Goal: Task Accomplishment & Management: Manage account settings

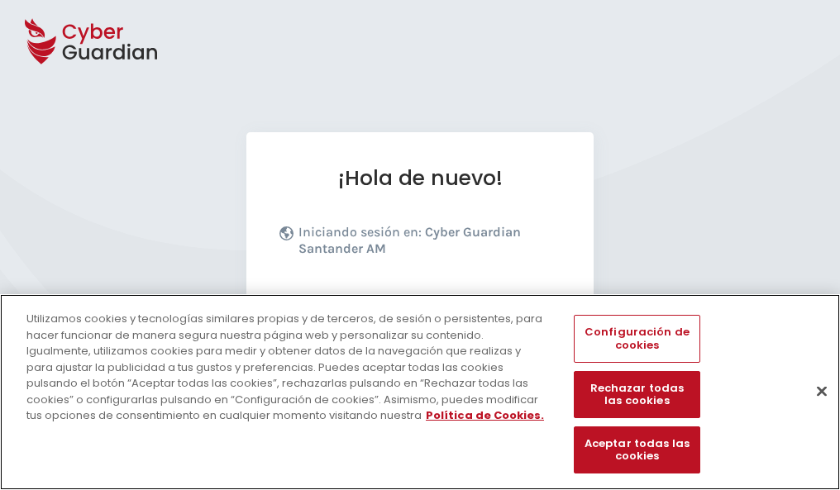
scroll to position [203, 0]
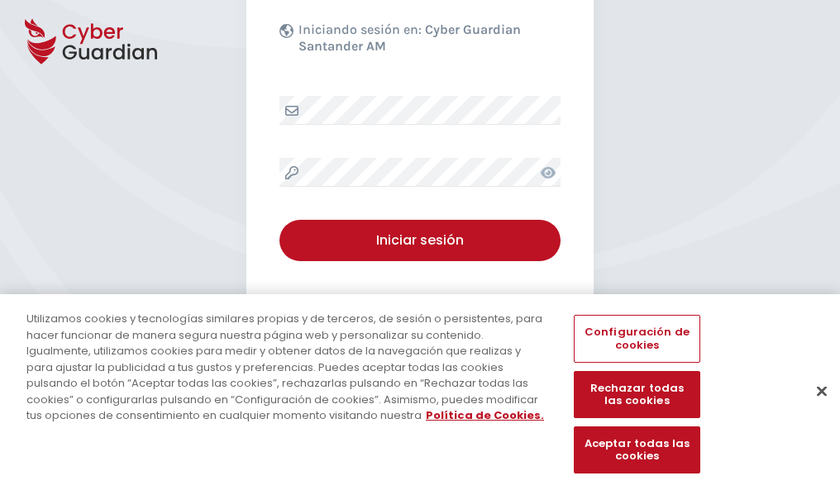
click at [814, 409] on button "Cerrar" at bounding box center [822, 391] width 36 height 36
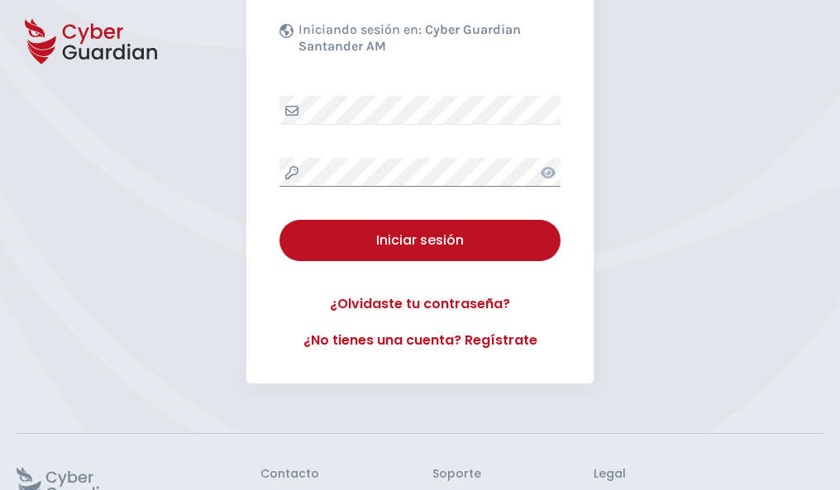
scroll to position [322, 0]
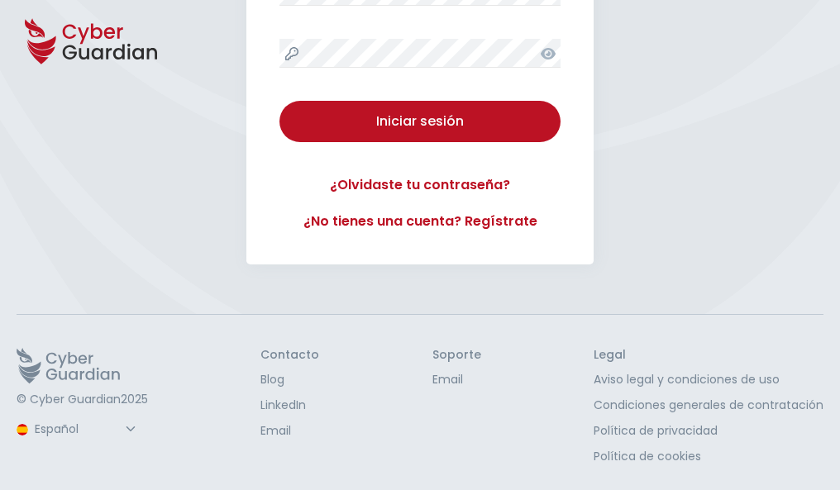
click at [280, 101] on button "Iniciar sesión" at bounding box center [420, 121] width 281 height 41
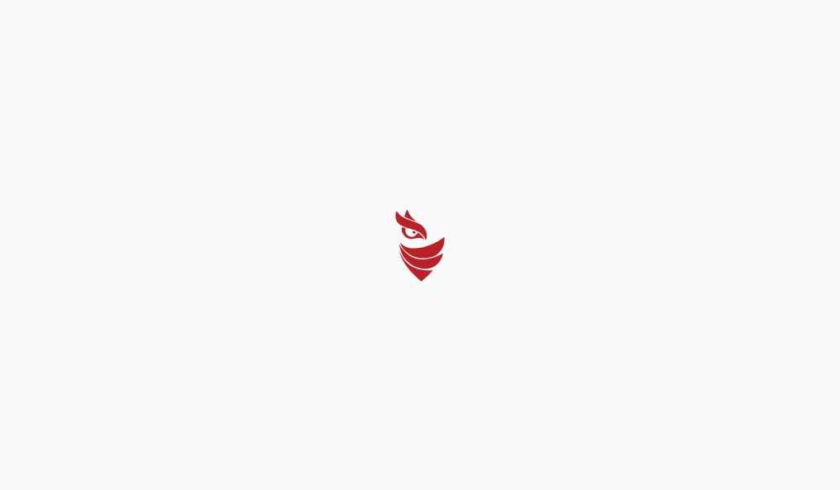
scroll to position [0, 0]
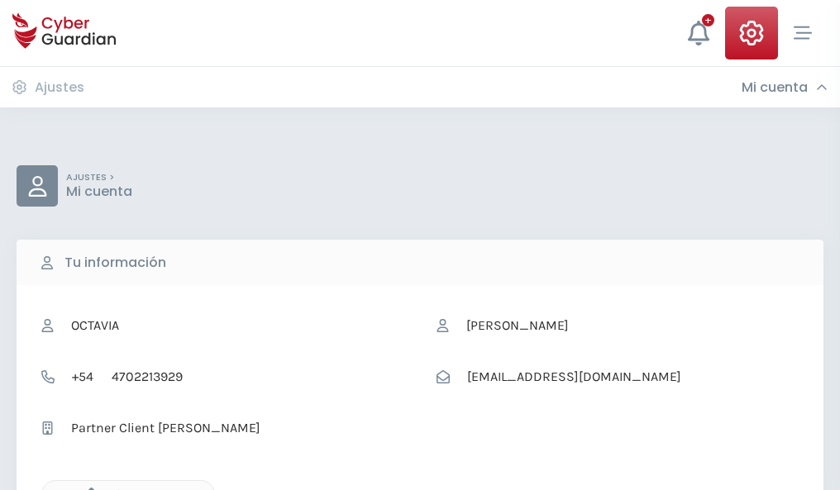
click at [87, 489] on icon "button" at bounding box center [87, 495] width 14 height 14
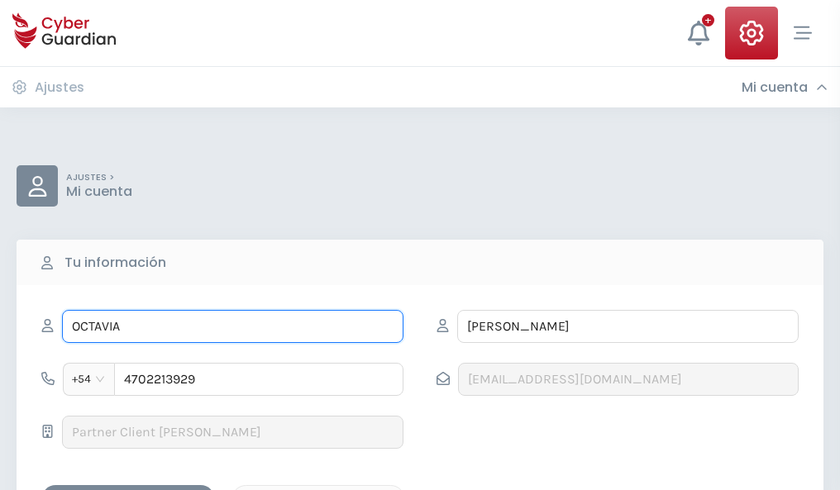
click at [232, 327] on input "OCTAVIA" at bounding box center [233, 326] width 342 height 33
type input "O"
type input "Pacífica"
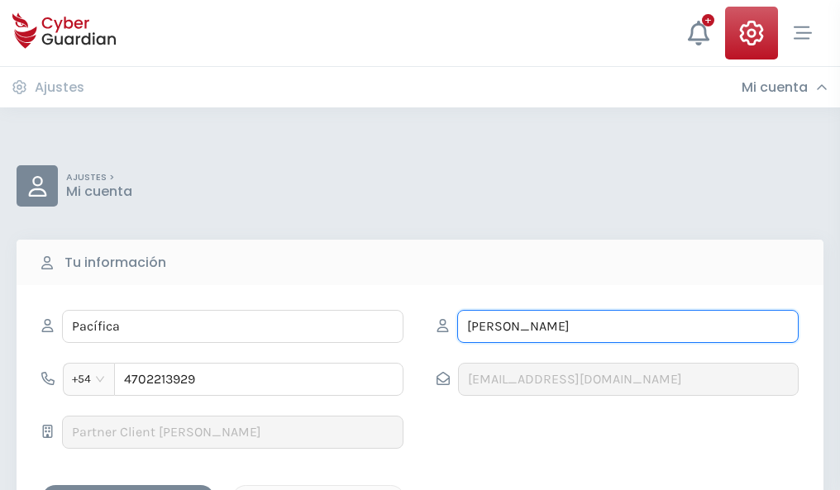
click at [628, 327] on input "CAÑIZARES" at bounding box center [628, 326] width 342 height 33
type input "C"
type input "Echeverría"
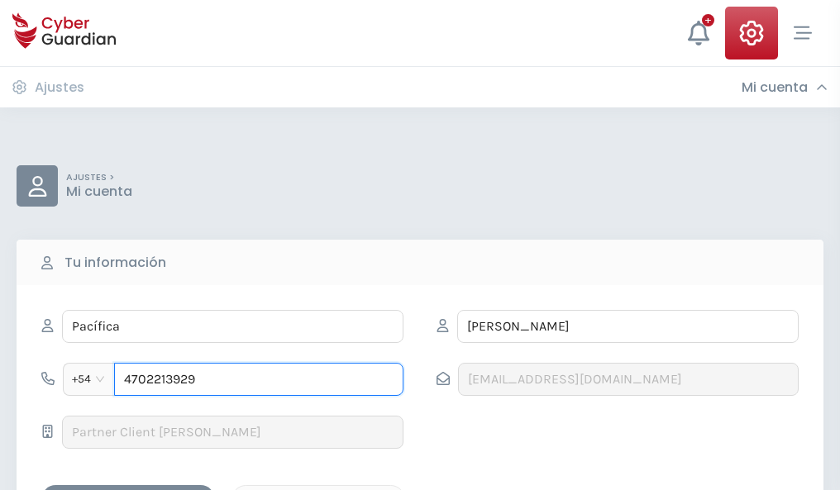
click at [259, 380] on input "4702213929" at bounding box center [258, 379] width 289 height 33
type input "4"
type input "4901235849"
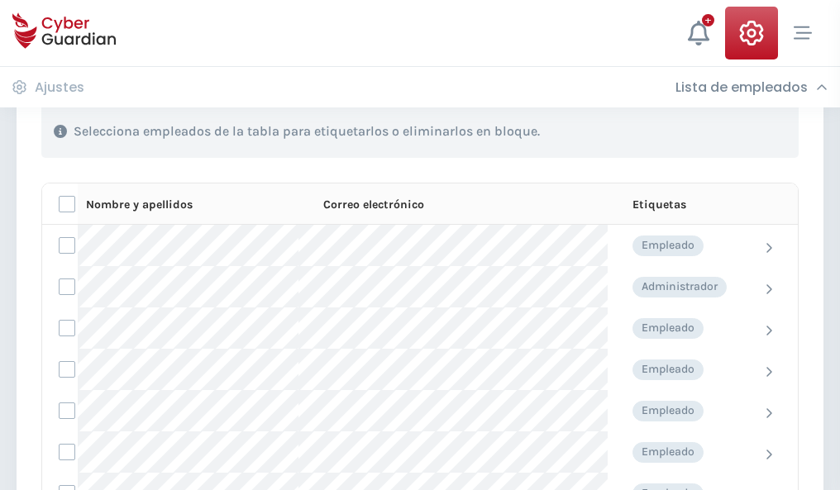
scroll to position [708, 0]
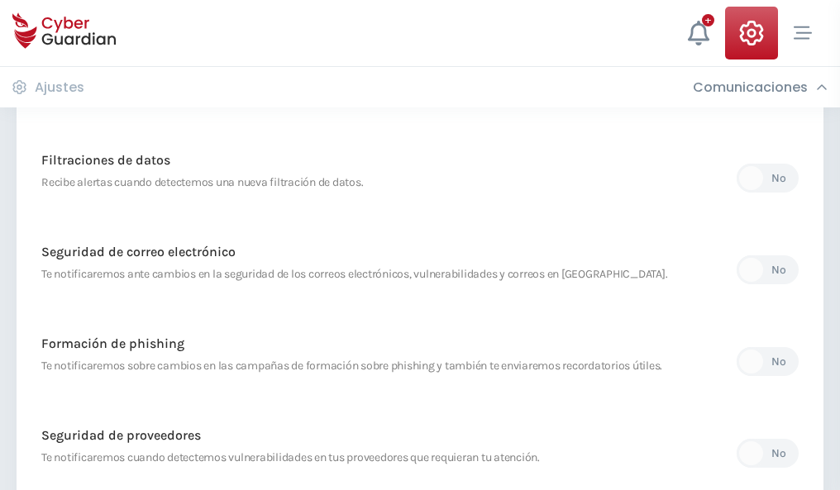
scroll to position [871, 0]
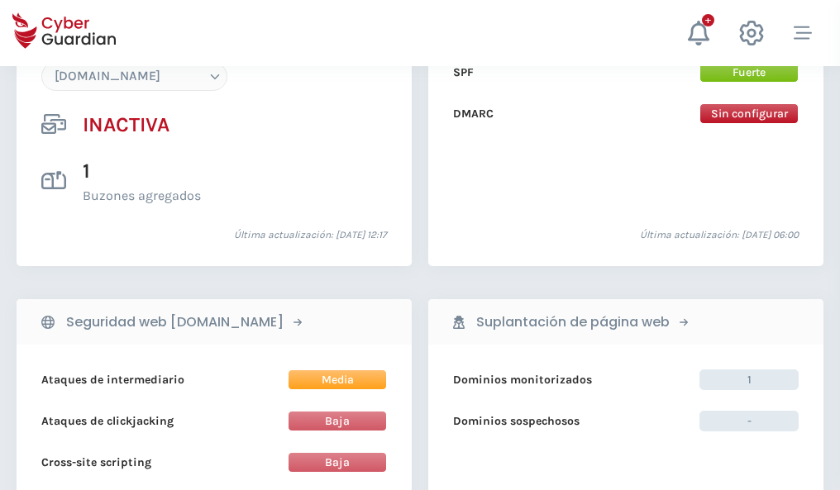
scroll to position [1557, 0]
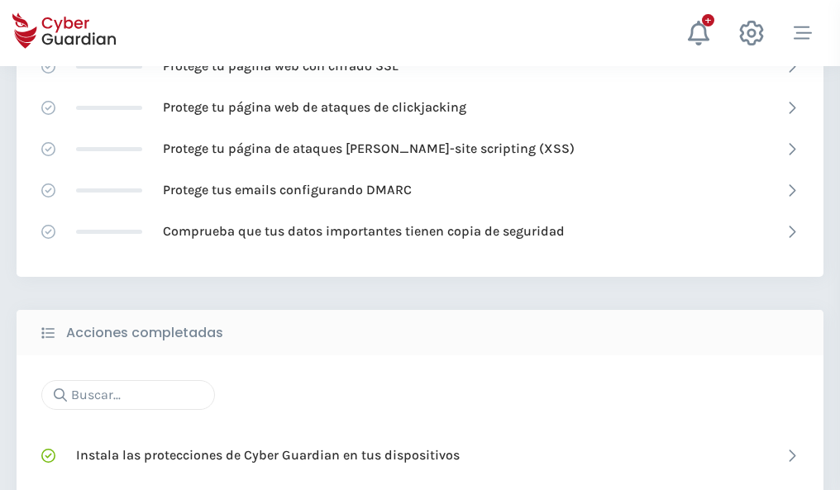
scroll to position [1102, 0]
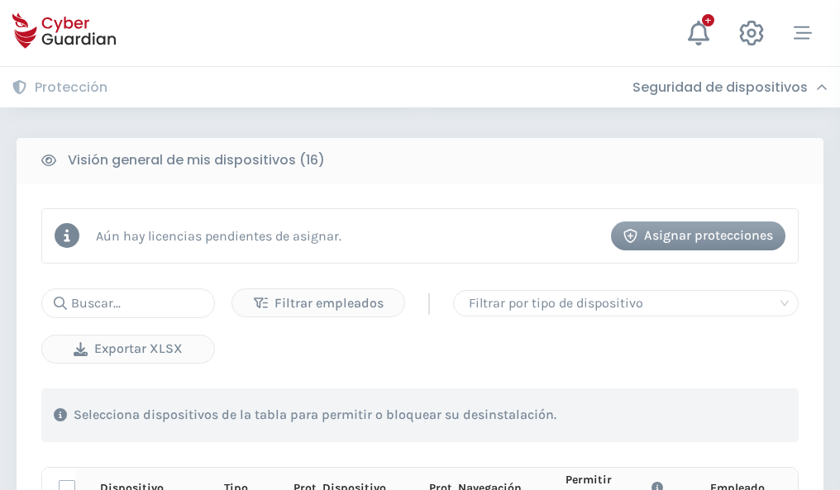
scroll to position [1462, 0]
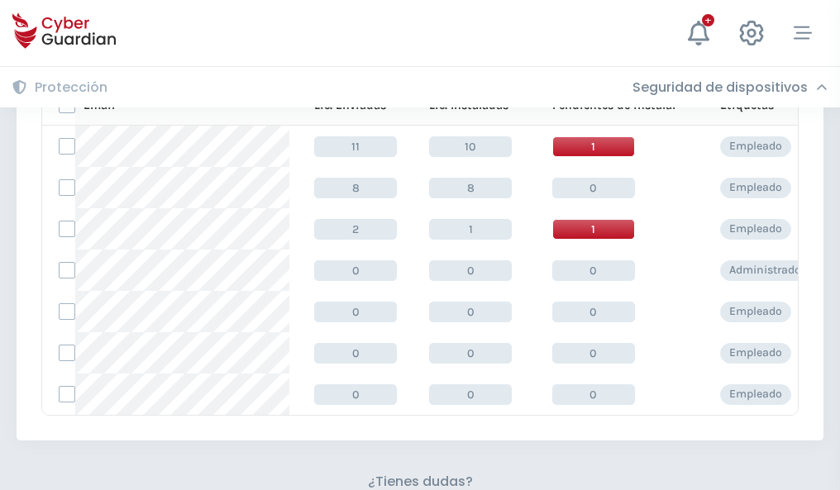
scroll to position [726, 0]
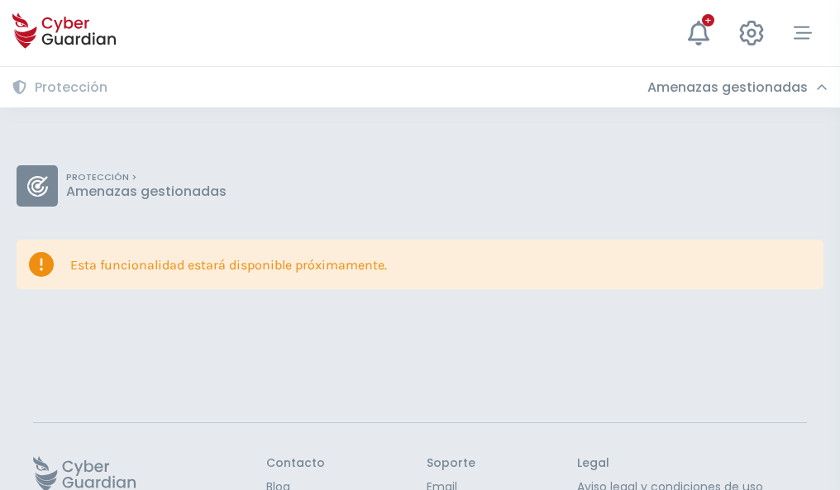
scroll to position [108, 0]
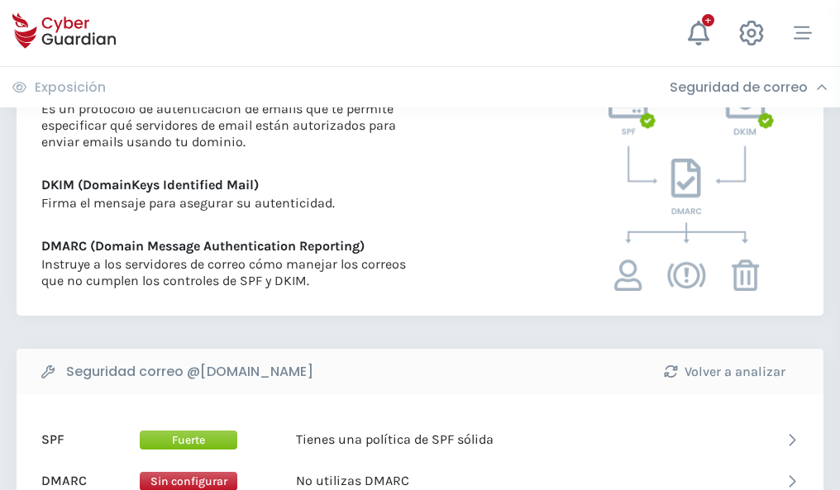
scroll to position [892, 0]
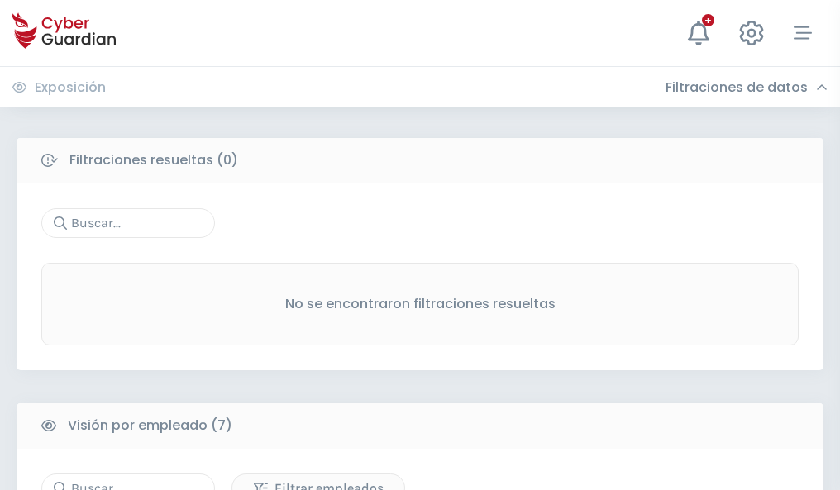
scroll to position [1368, 0]
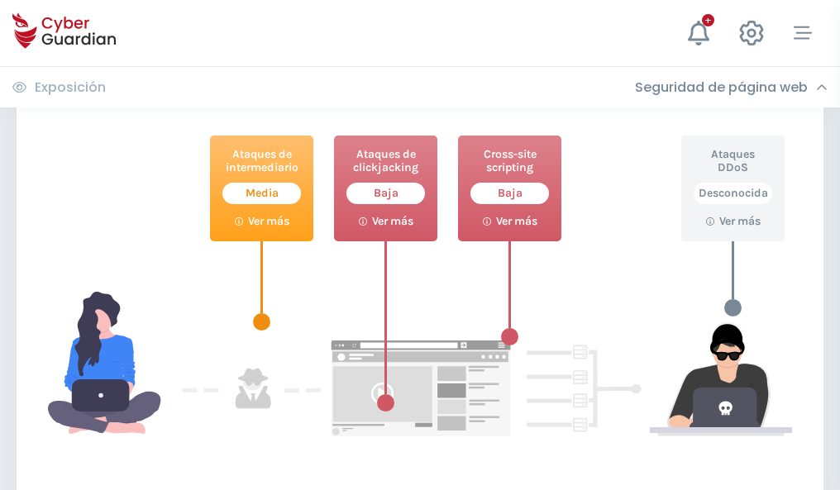
scroll to position [901, 0]
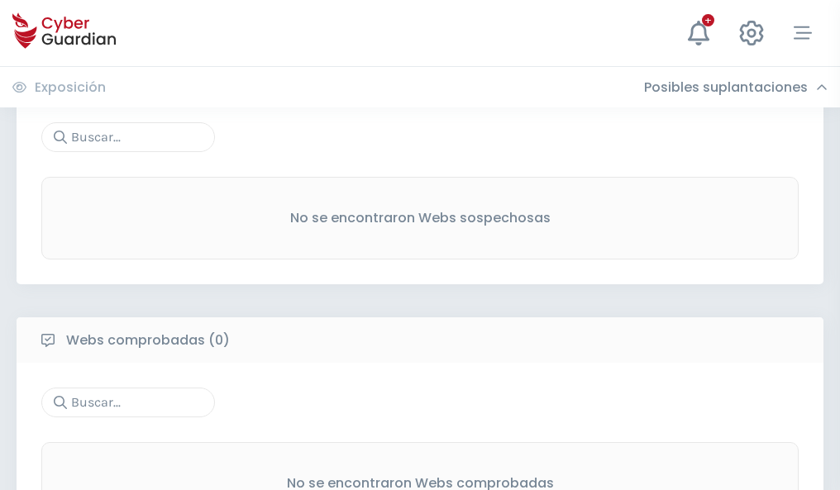
scroll to position [865, 0]
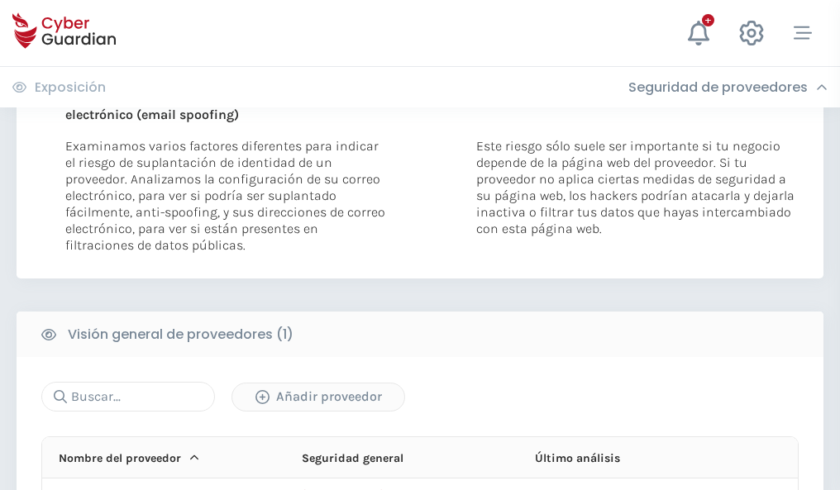
scroll to position [859, 0]
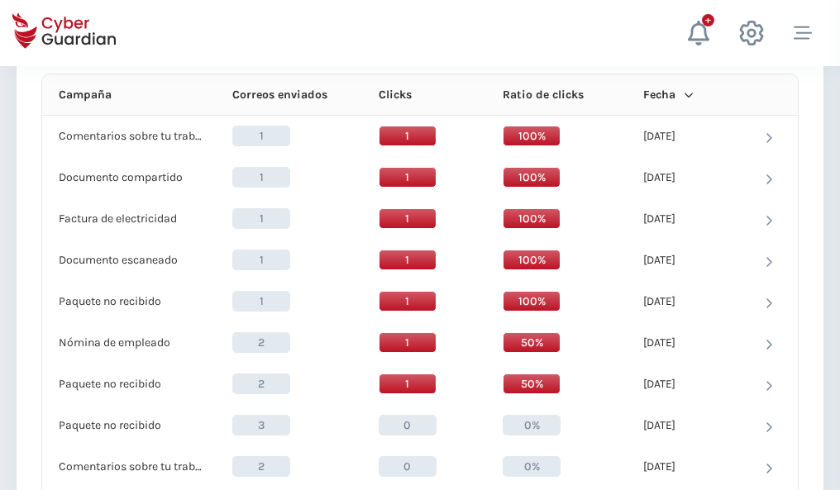
scroll to position [1483, 0]
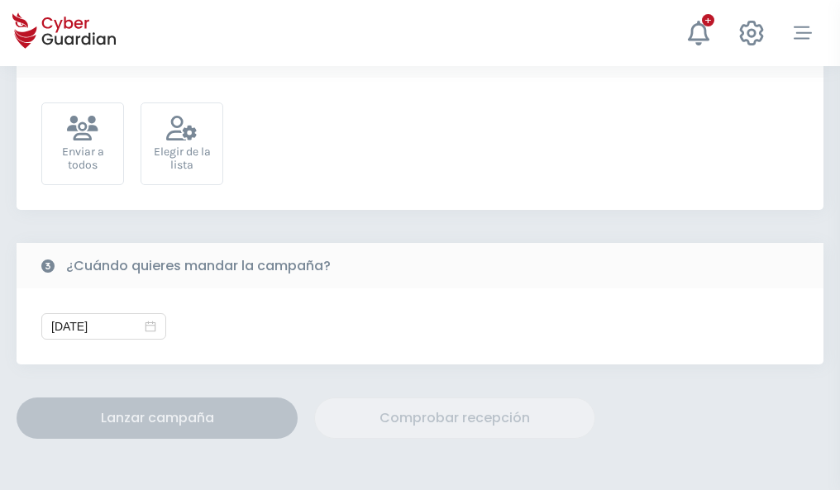
scroll to position [605, 0]
